Goal: Task Accomplishment & Management: Use online tool/utility

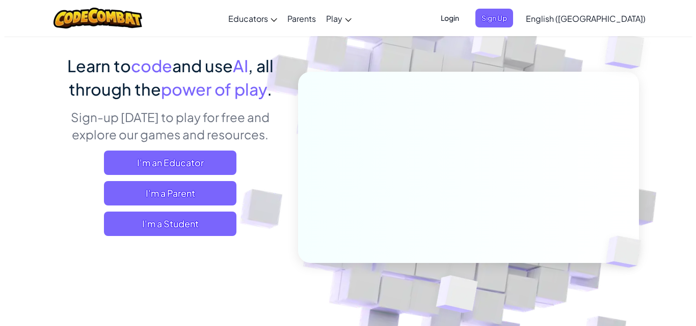
scroll to position [51, 0]
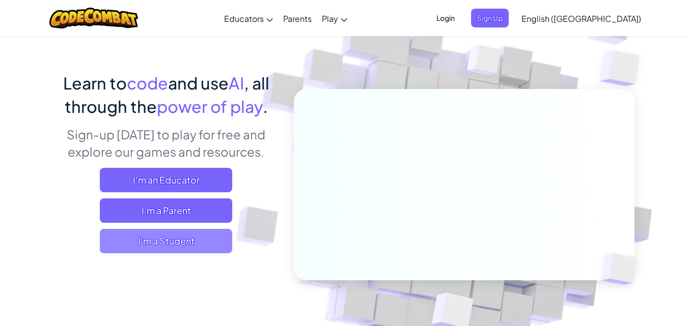
click at [195, 239] on span "I'm a Student" at bounding box center [166, 241] width 132 height 24
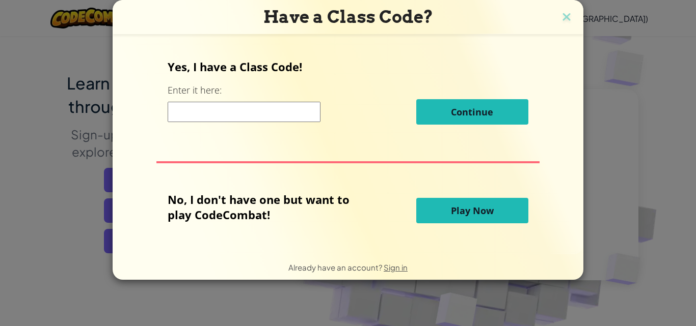
click at [504, 210] on button "Play Now" at bounding box center [472, 210] width 112 height 25
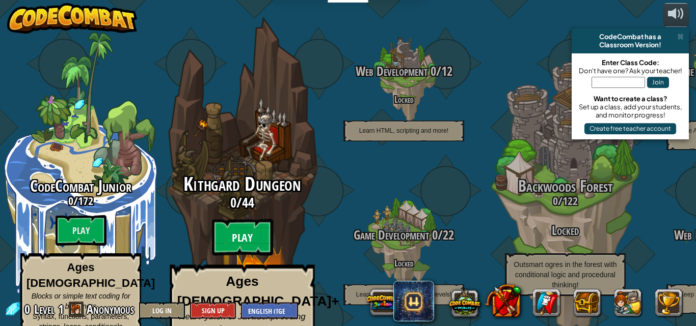
click at [241, 223] on btn "Play" at bounding box center [242, 238] width 61 height 37
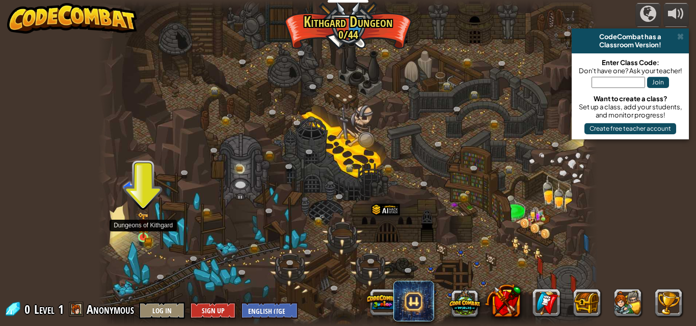
click at [147, 231] on img at bounding box center [144, 225] width 12 height 26
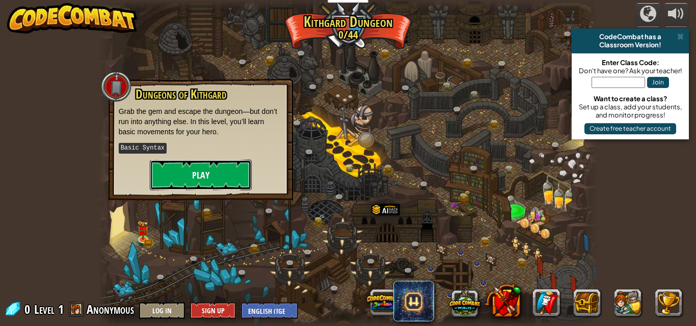
click at [156, 177] on button "Play" at bounding box center [201, 175] width 102 height 31
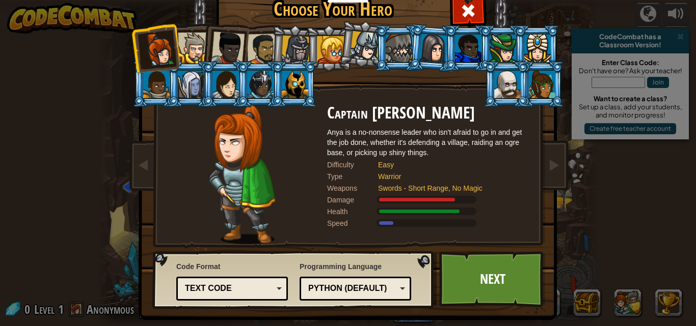
click at [224, 47] on div at bounding box center [228, 49] width 34 height 34
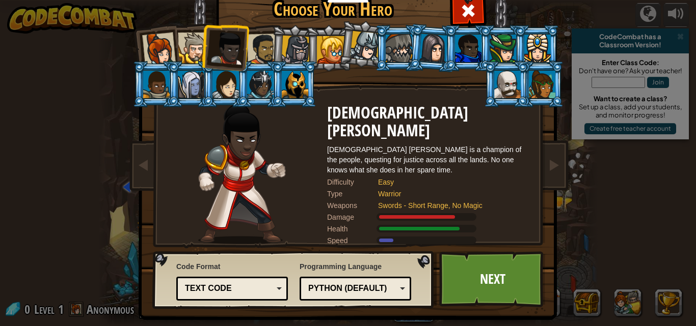
click at [254, 36] on div at bounding box center [263, 50] width 32 height 32
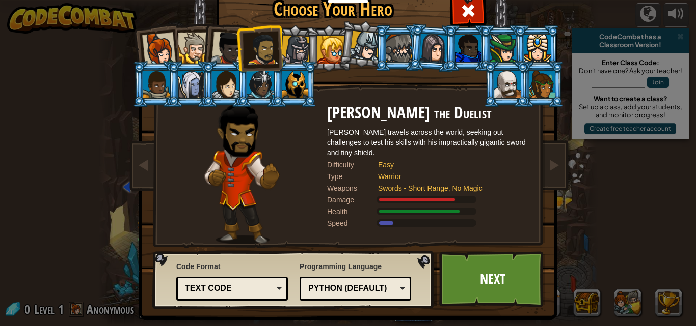
click at [218, 47] on div at bounding box center [228, 49] width 34 height 34
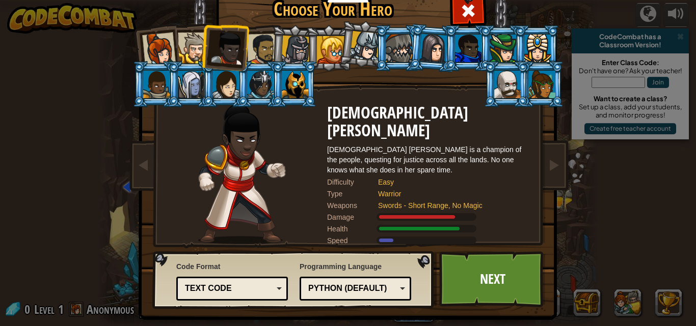
click at [256, 43] on div at bounding box center [263, 50] width 32 height 32
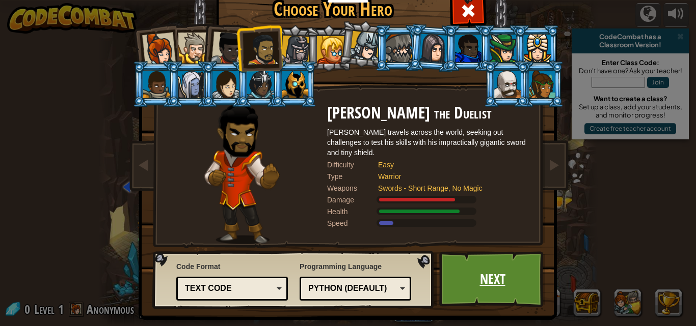
click at [512, 265] on link "Next" at bounding box center [492, 280] width 106 height 56
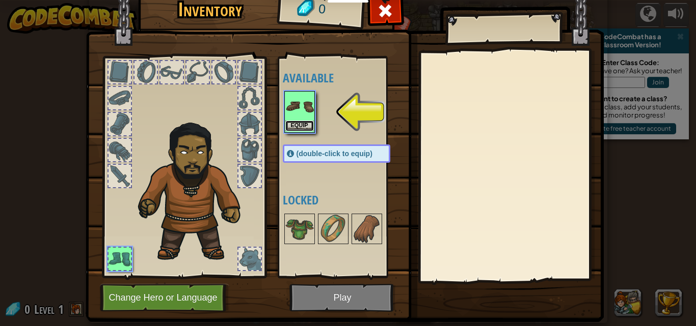
click at [296, 122] on button "Equip" at bounding box center [299, 126] width 29 height 11
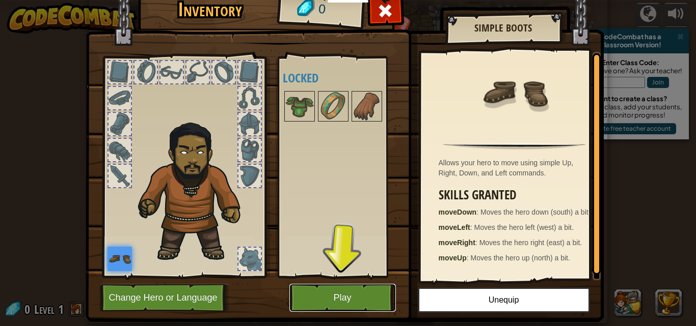
click at [320, 304] on button "Play" at bounding box center [342, 298] width 106 height 28
